Goal: Information Seeking & Learning: Learn about a topic

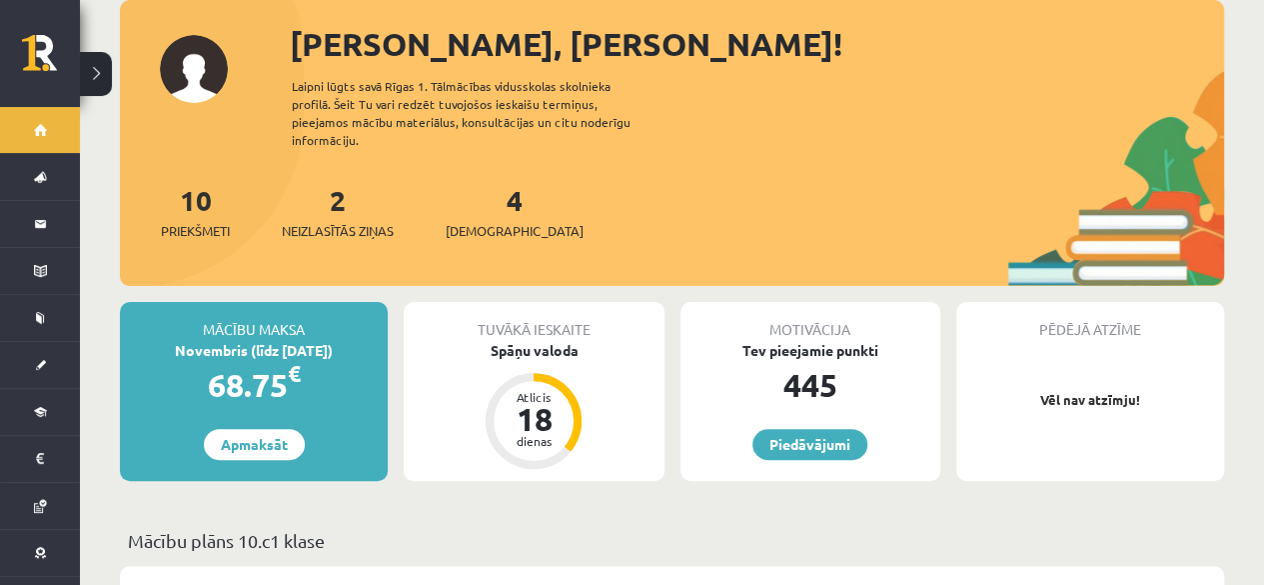
scroll to position [200, 0]
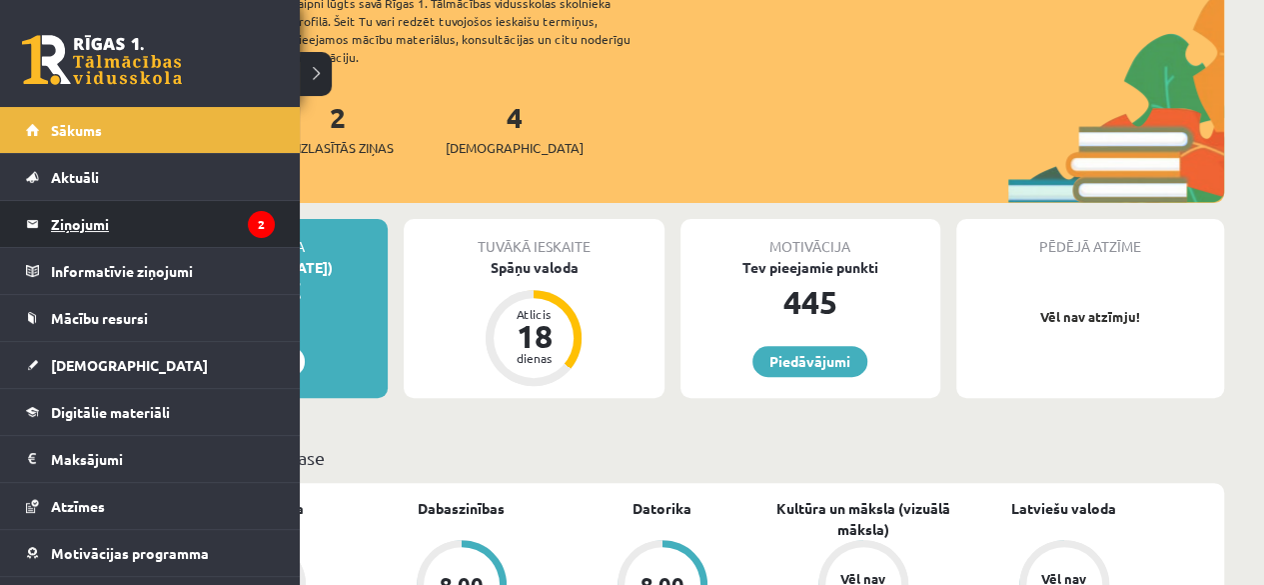
click at [60, 217] on legend "Ziņojumi 2" at bounding box center [163, 224] width 224 height 46
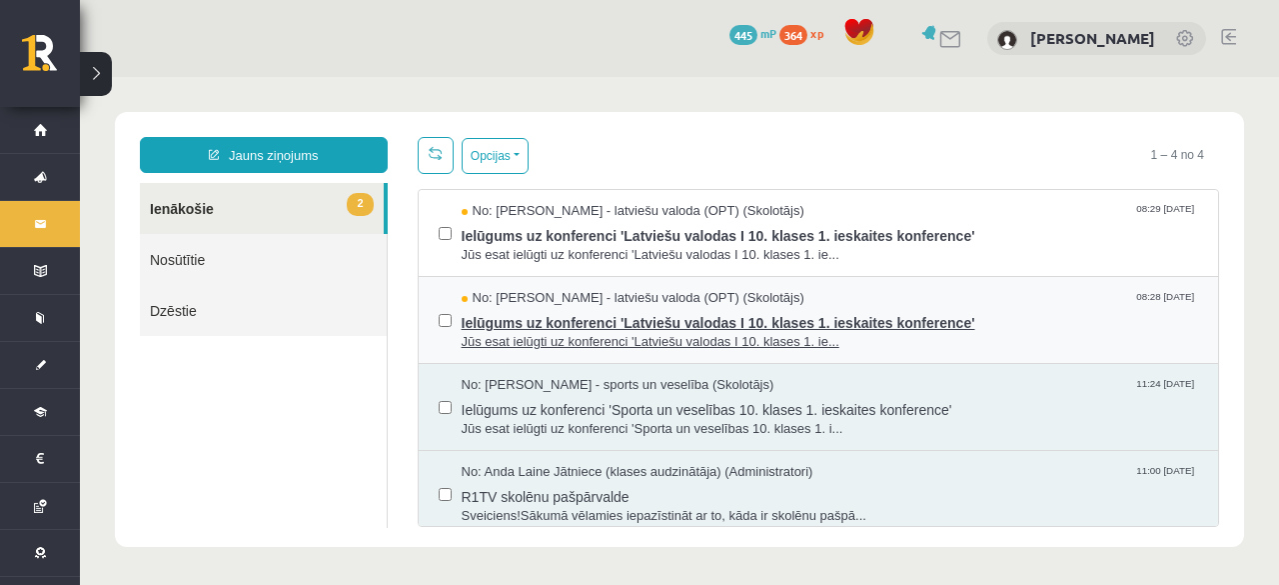
click at [637, 325] on span "Ielūgums uz konferenci 'Latviešu valodas I 10. klases 1. ieskaites konference'" at bounding box center [831, 320] width 738 height 25
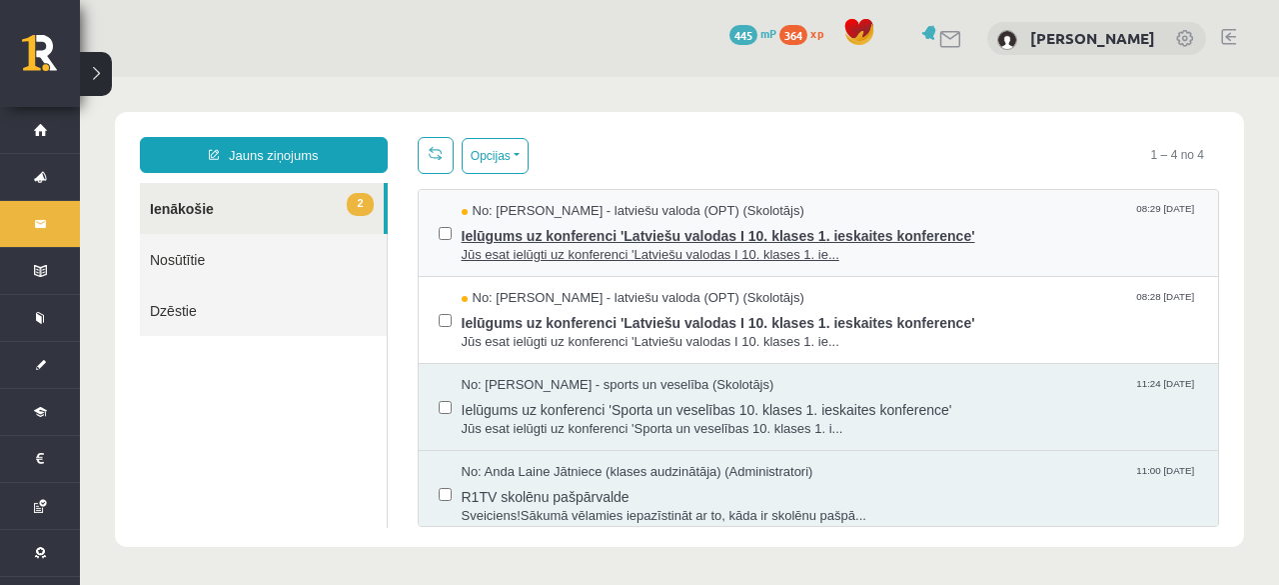
click at [724, 246] on span "Jūs esat ielūgti uz konferenci 'Latviešu valodas I 10. klases 1. ie..." at bounding box center [831, 255] width 738 height 19
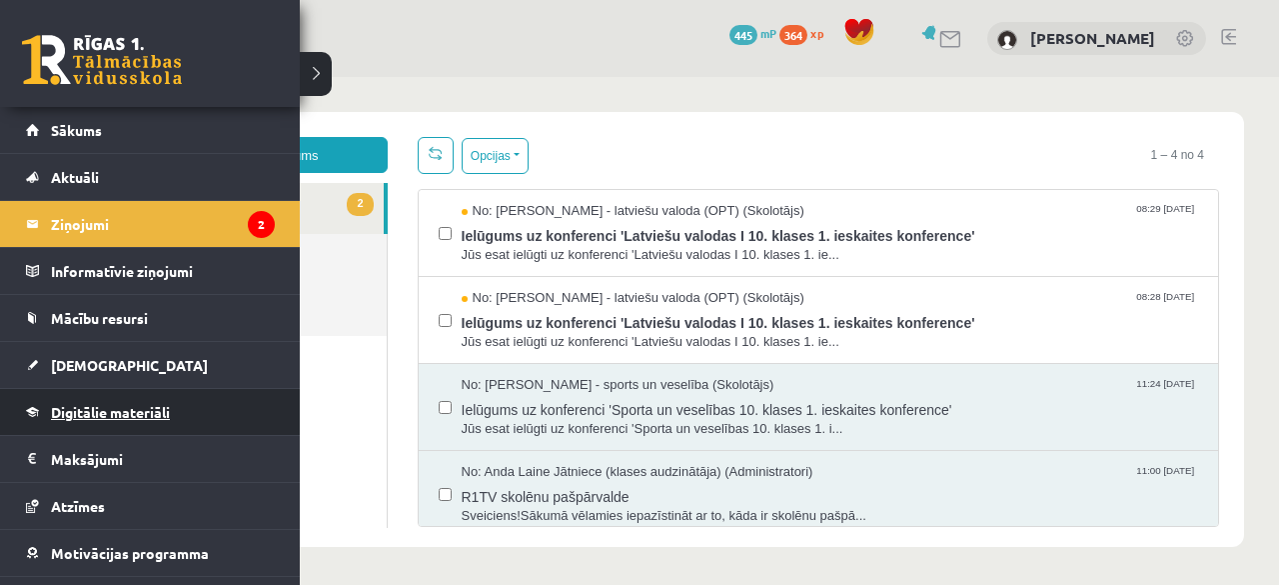
click at [107, 409] on span "Digitālie materiāli" at bounding box center [110, 412] width 119 height 18
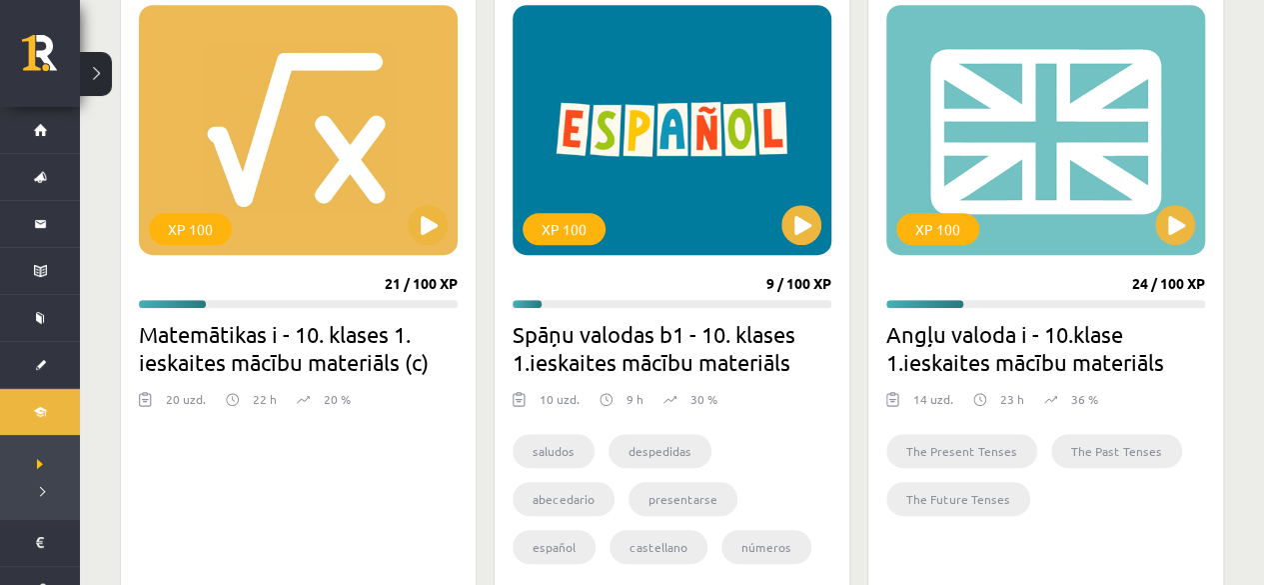
scroll to position [600, 0]
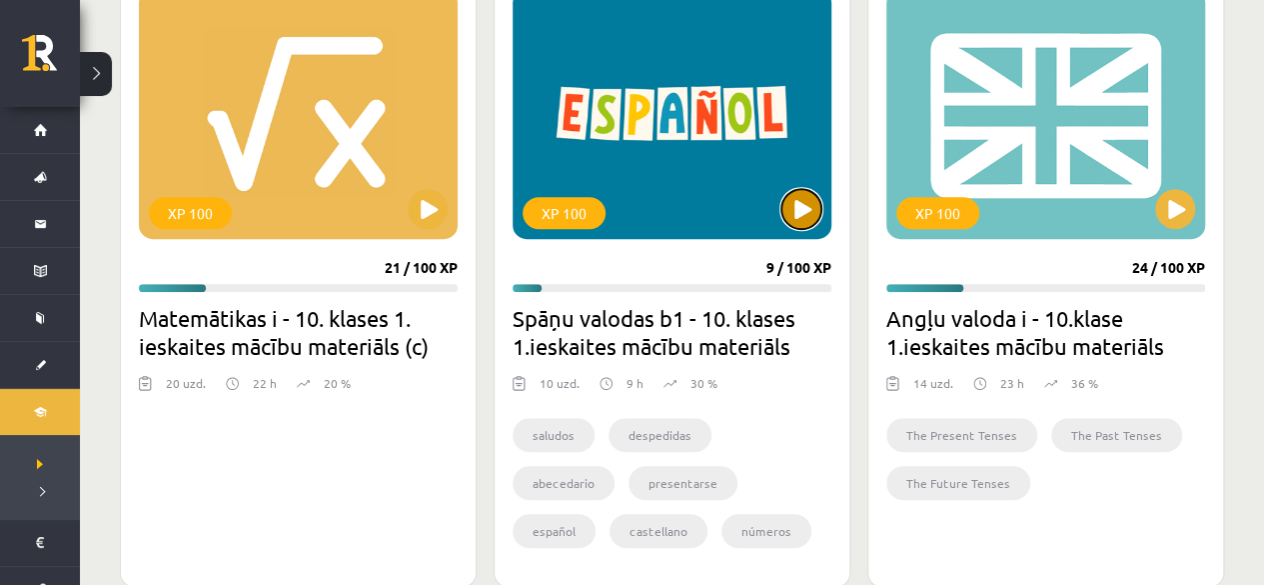
click at [813, 212] on button at bounding box center [802, 209] width 40 height 40
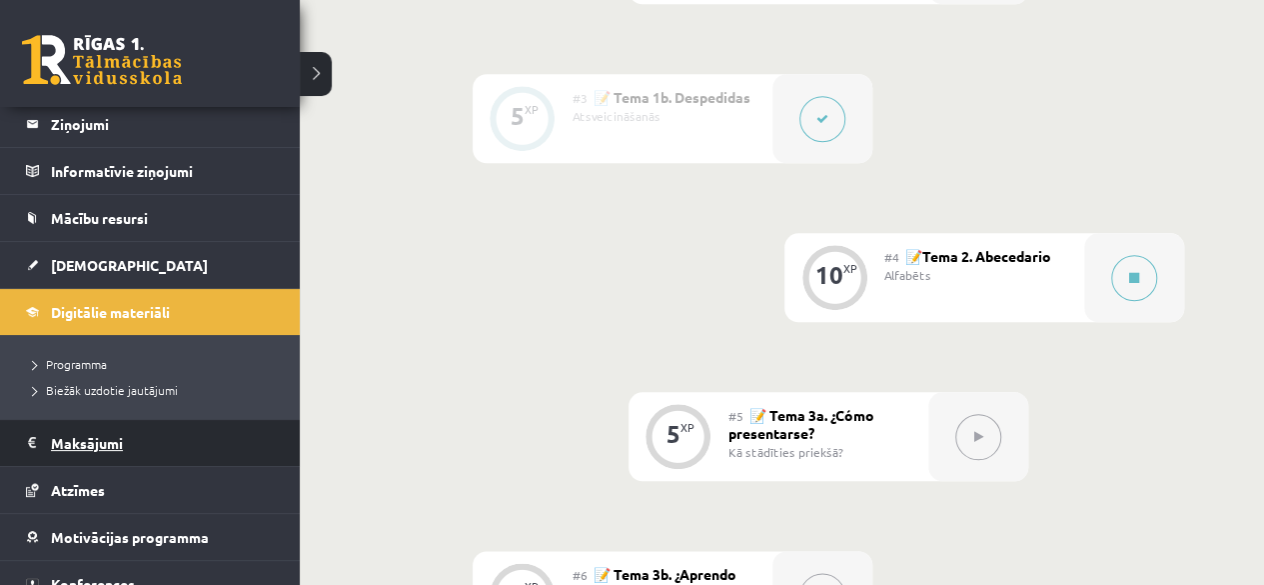
scroll to position [164, 0]
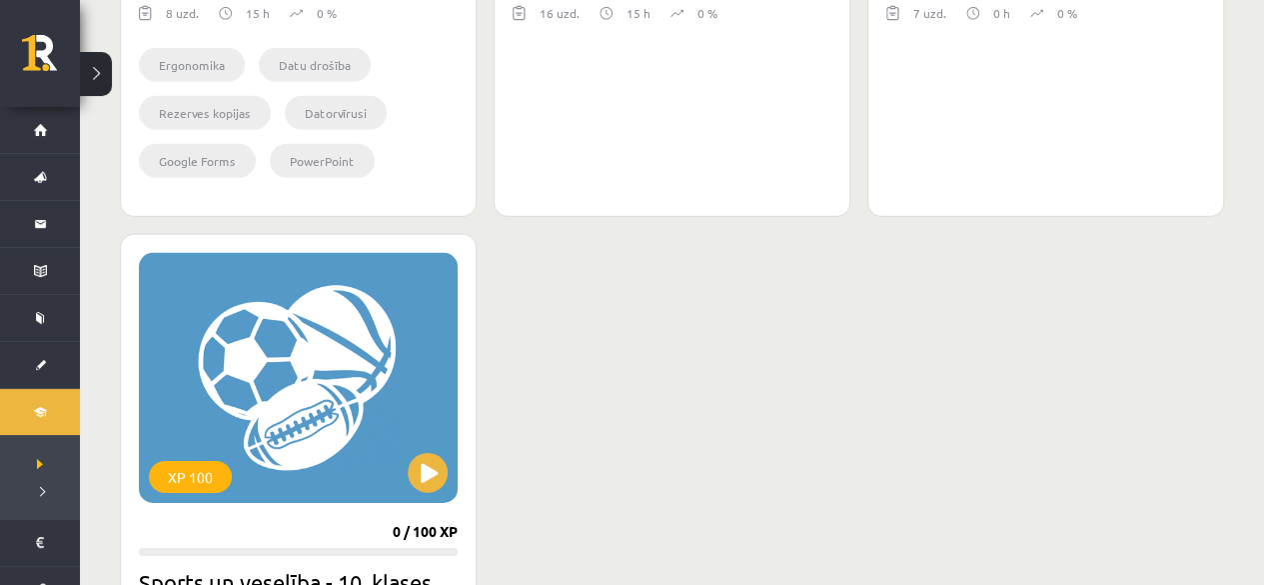
scroll to position [3099, 0]
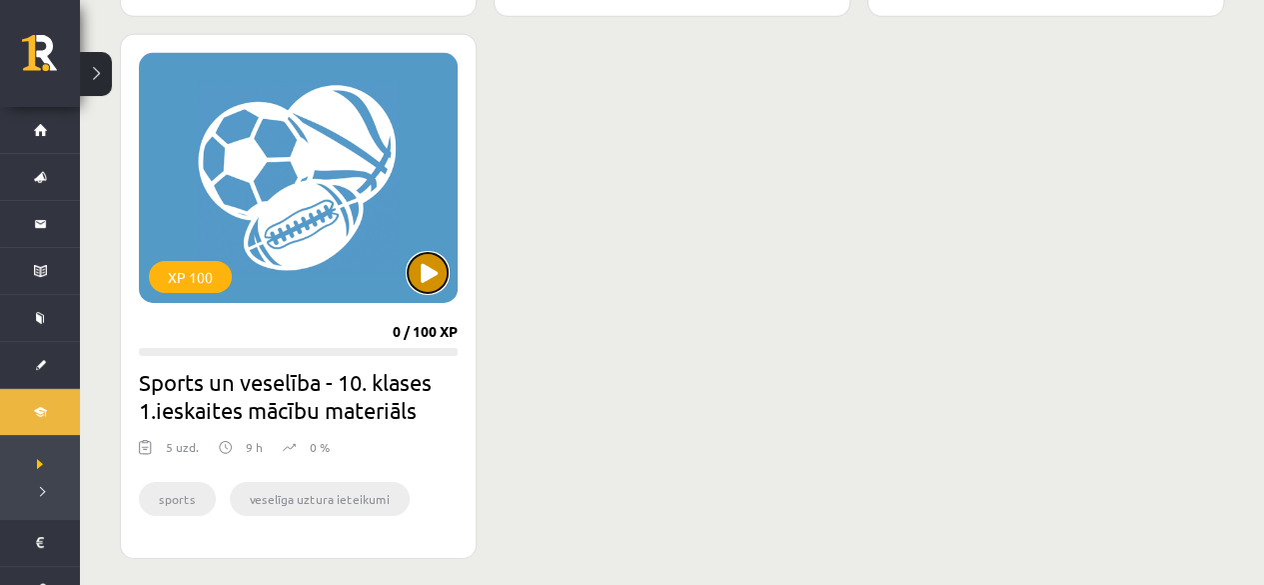
click at [429, 273] on button at bounding box center [428, 273] width 40 height 40
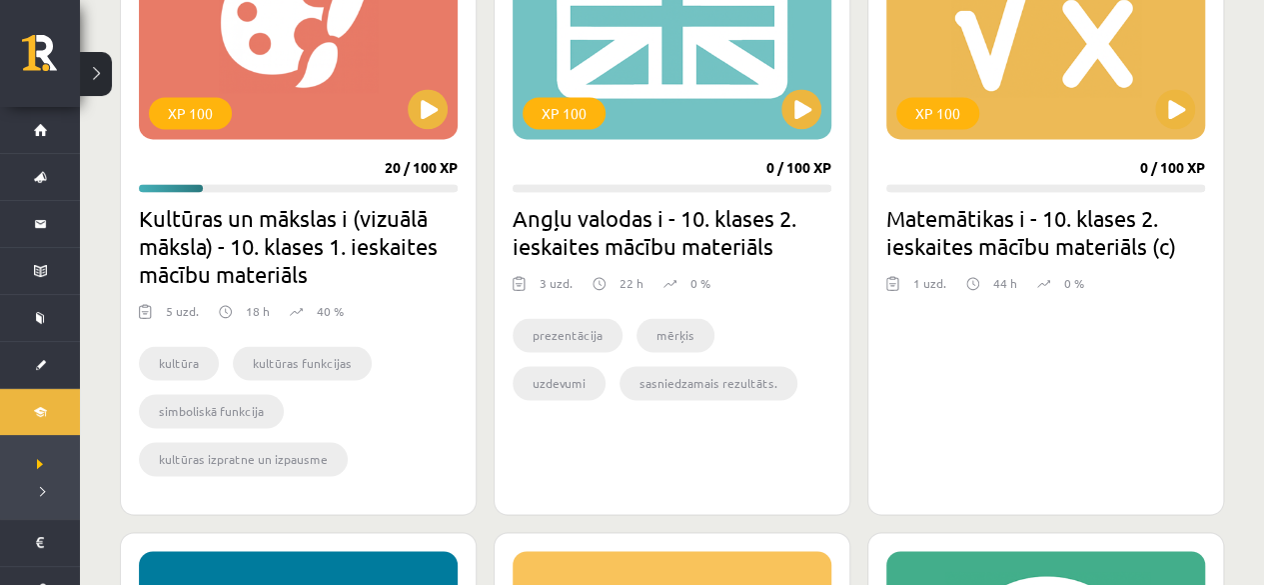
scroll to position [1199, 0]
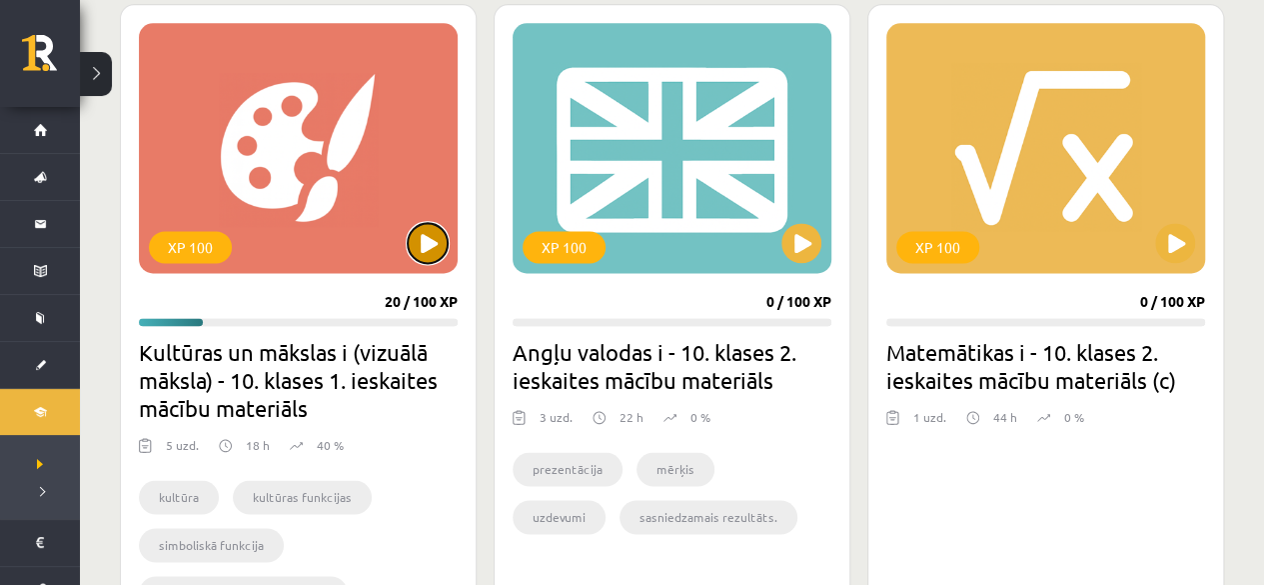
click at [444, 245] on button at bounding box center [428, 243] width 40 height 40
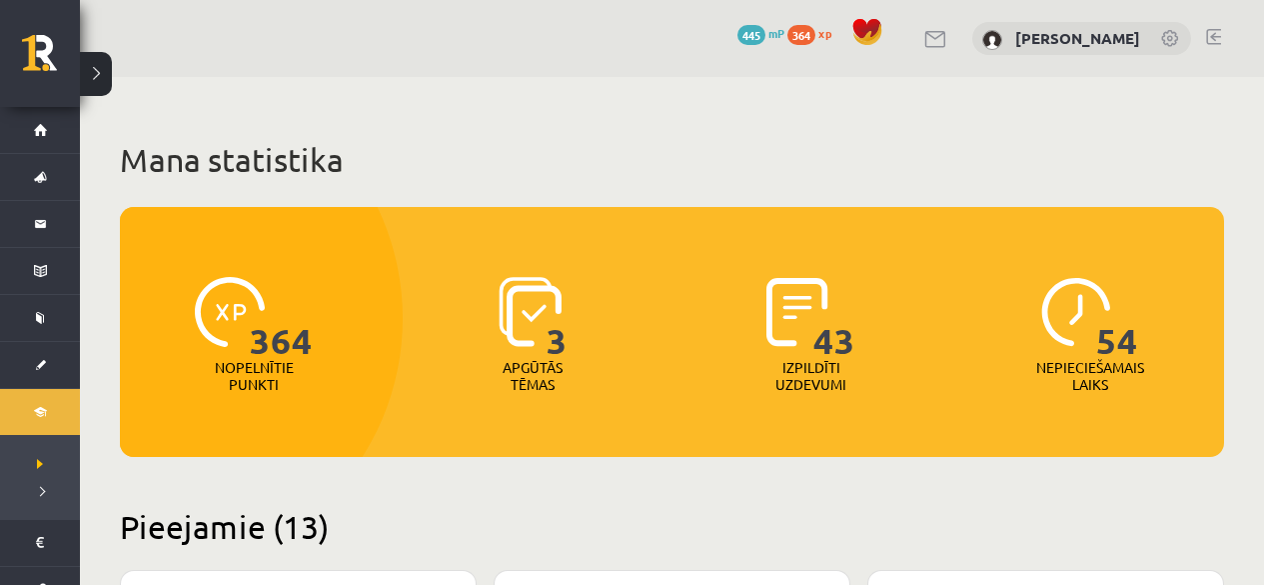
scroll to position [1199, 0]
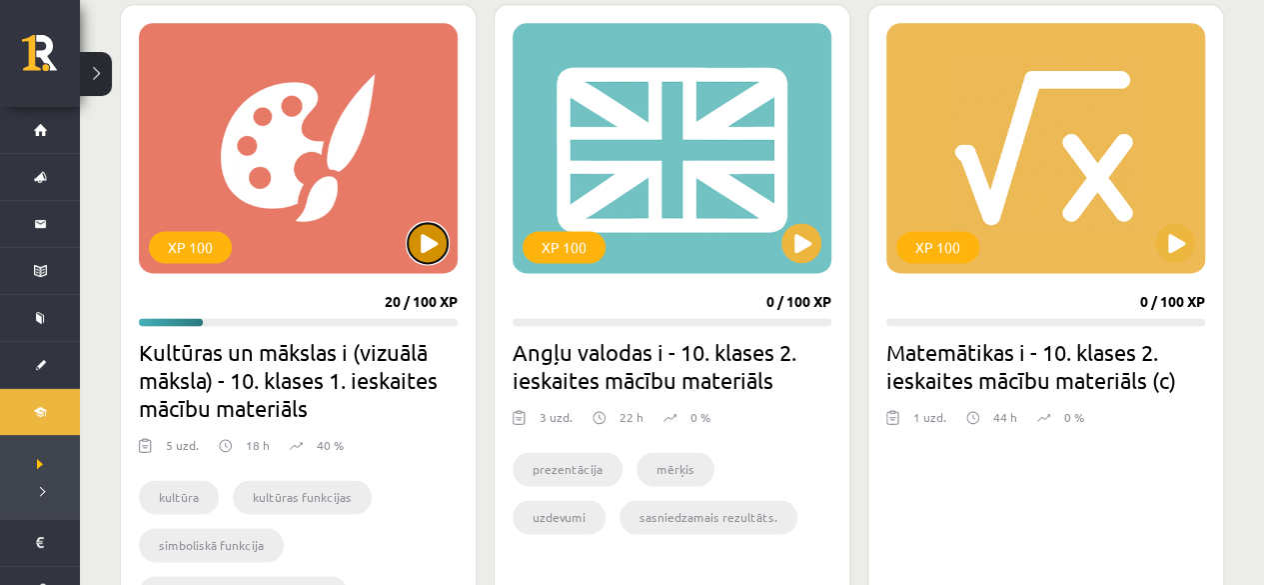
click at [422, 237] on button at bounding box center [428, 243] width 40 height 40
